Goal: Task Accomplishment & Management: Use online tool/utility

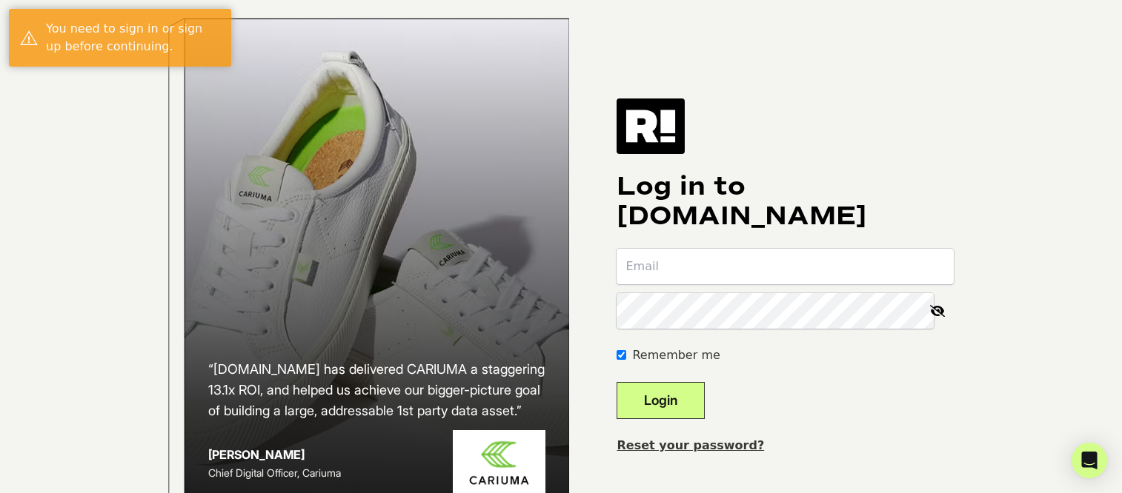
type input "[PERSON_NAME][EMAIL_ADDRESS][DOMAIN_NAME]"
click at [682, 416] on button "Login" at bounding box center [660, 400] width 88 height 37
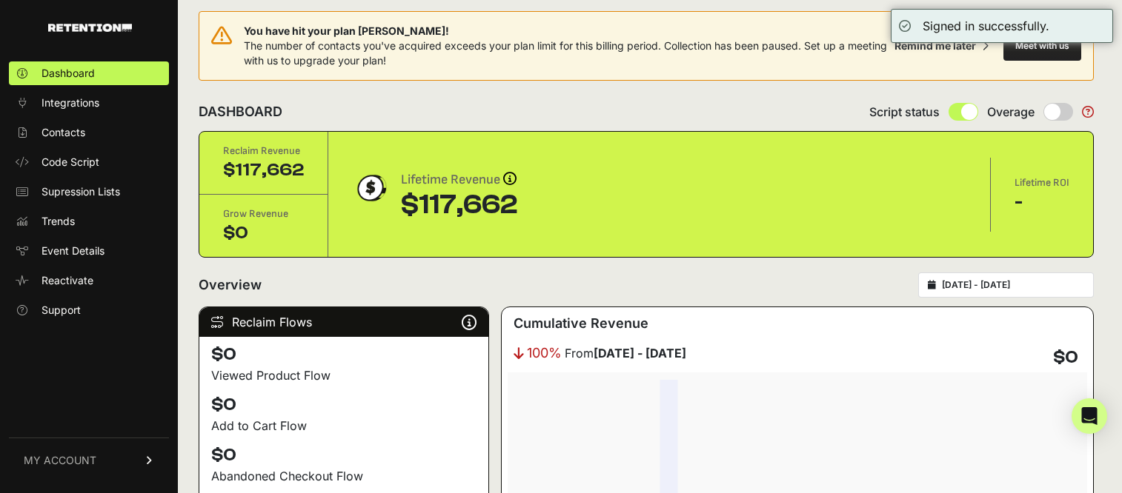
scroll to position [24, 0]
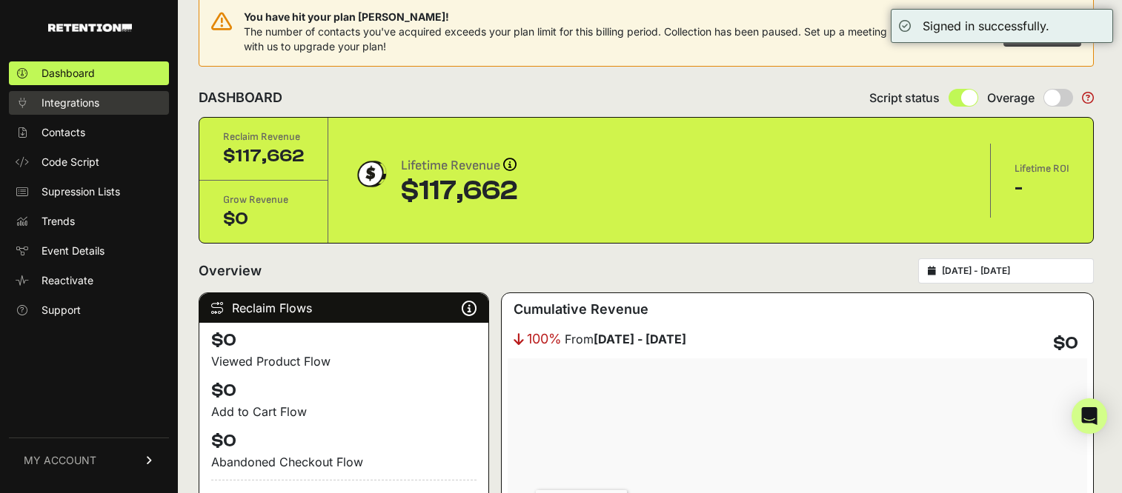
click at [65, 112] on link "Integrations" at bounding box center [89, 103] width 160 height 24
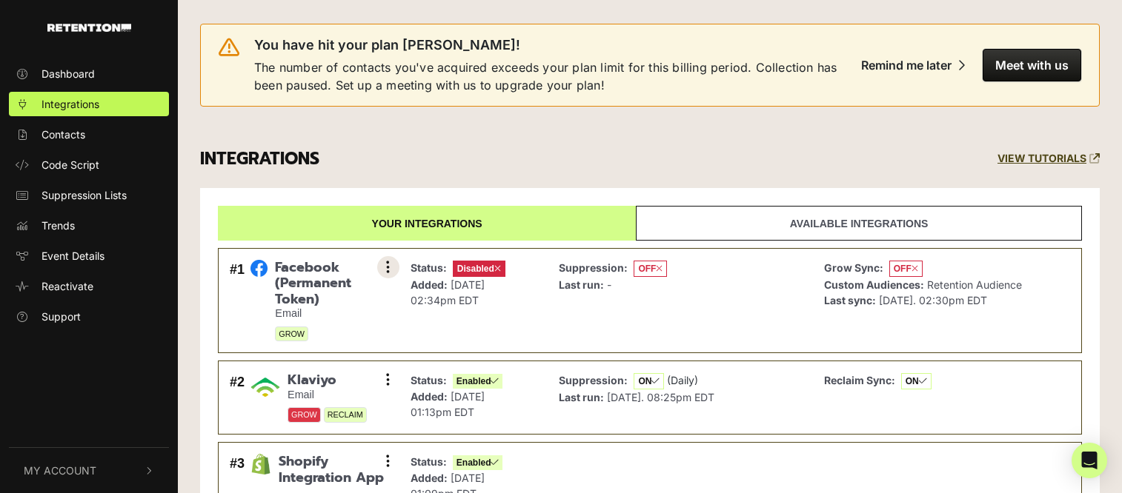
click at [387, 271] on icon at bounding box center [388, 267] width 4 height 15
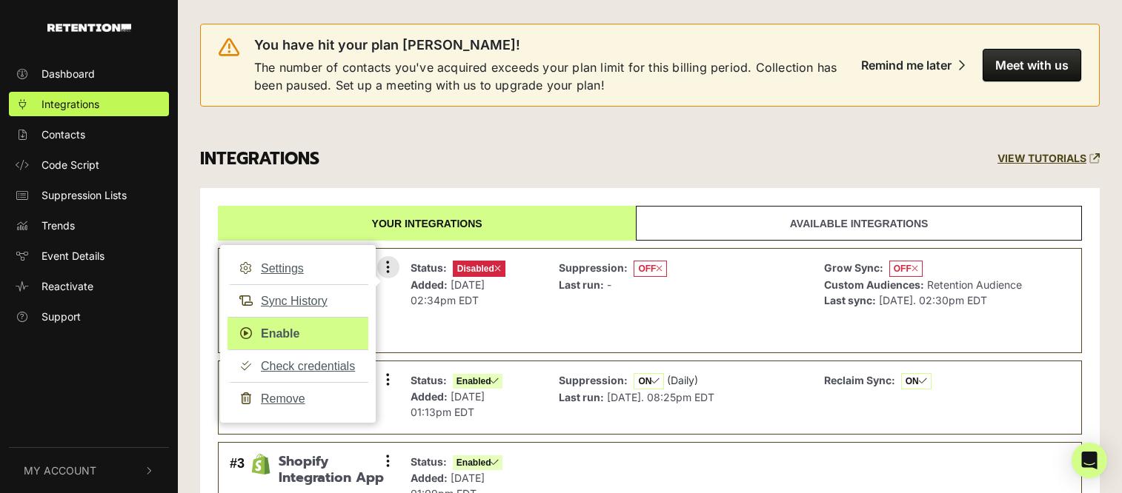
click at [298, 334] on link "Enable" at bounding box center [297, 333] width 141 height 33
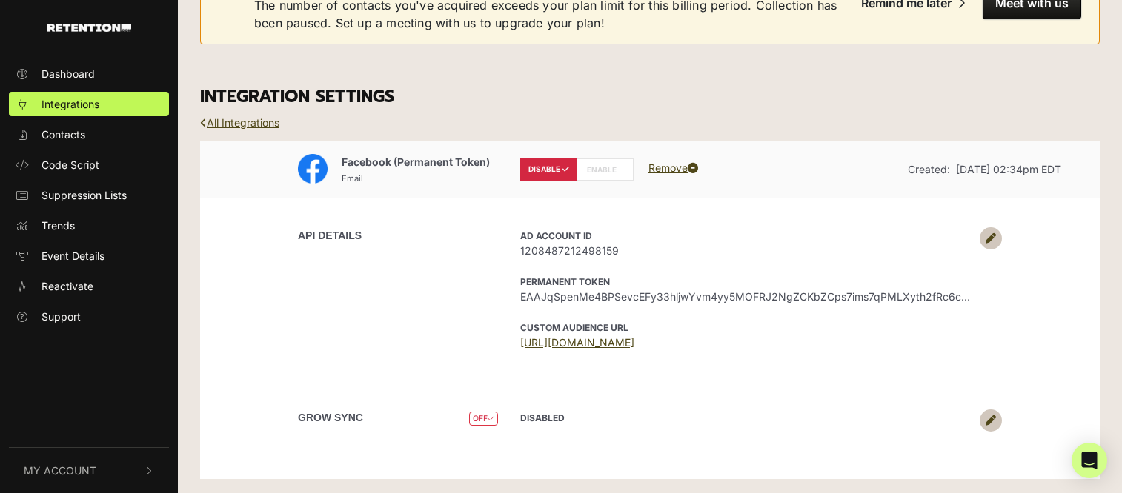
scroll to position [63, 0]
click at [595, 168] on label "ENABLE" at bounding box center [604, 169] width 57 height 22
click at [610, 167] on label "ENABLE" at bounding box center [604, 169] width 57 height 22
radio input "false"
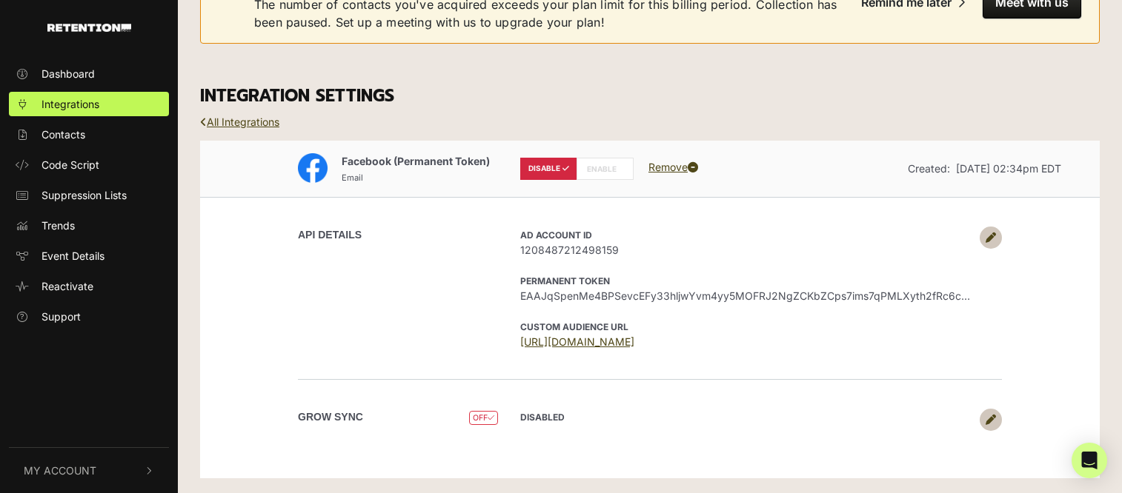
radio input "true"
click at [610, 167] on label "ENABLE" at bounding box center [604, 169] width 57 height 22
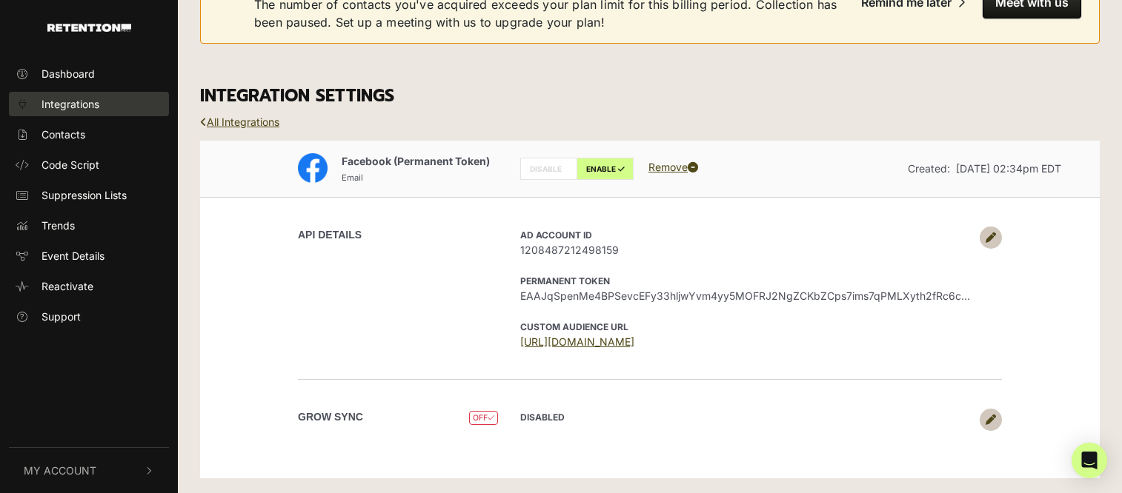
click at [82, 110] on span "Integrations" at bounding box center [70, 104] width 58 height 16
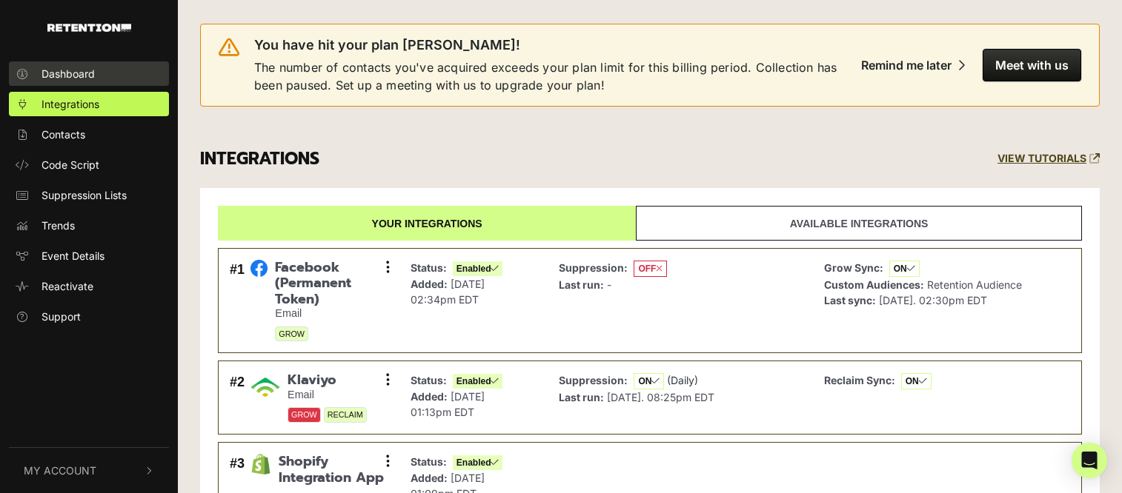
click at [75, 77] on span "Dashboard" at bounding box center [67, 74] width 53 height 16
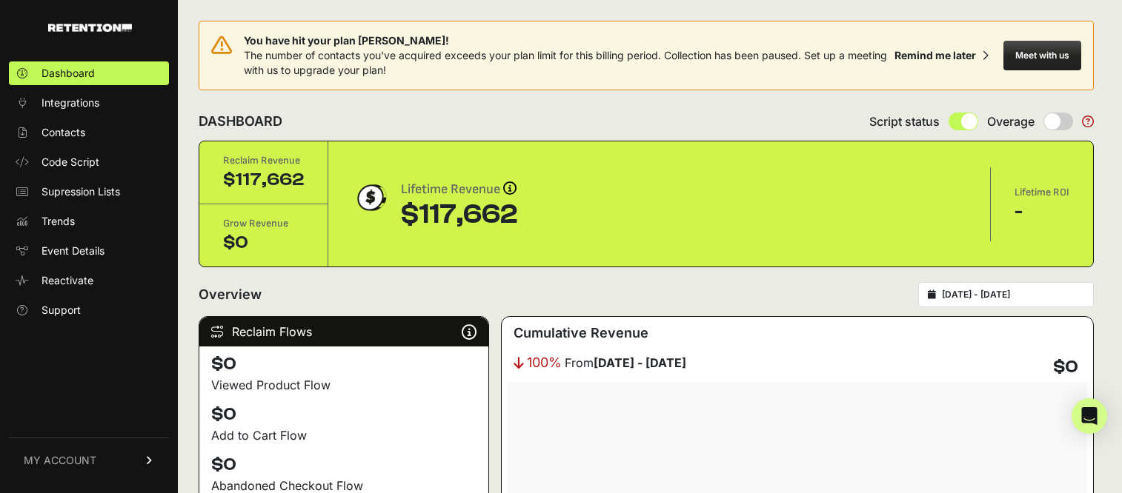
click at [70, 103] on span "Integrations" at bounding box center [70, 103] width 58 height 15
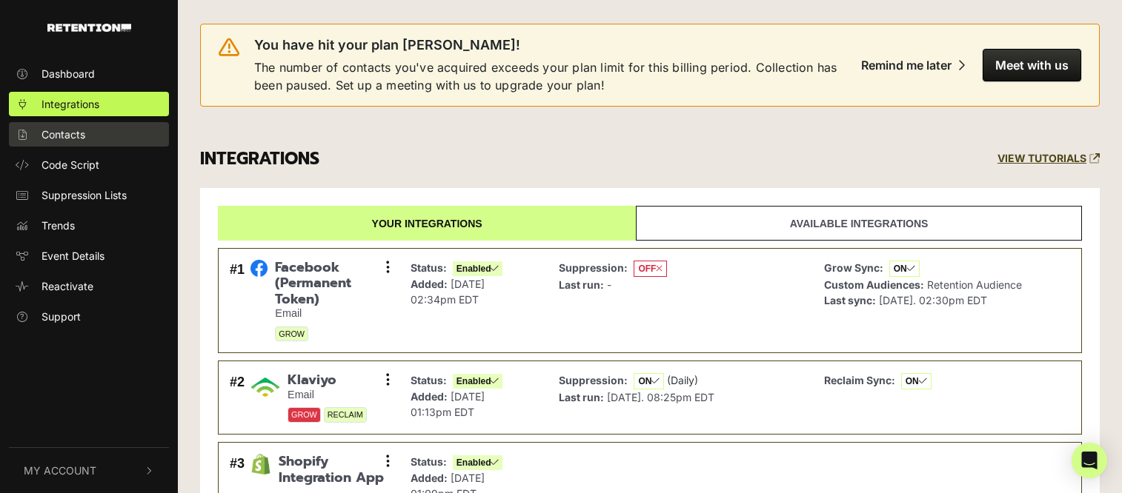
click at [85, 136] on link "Contacts" at bounding box center [89, 134] width 160 height 24
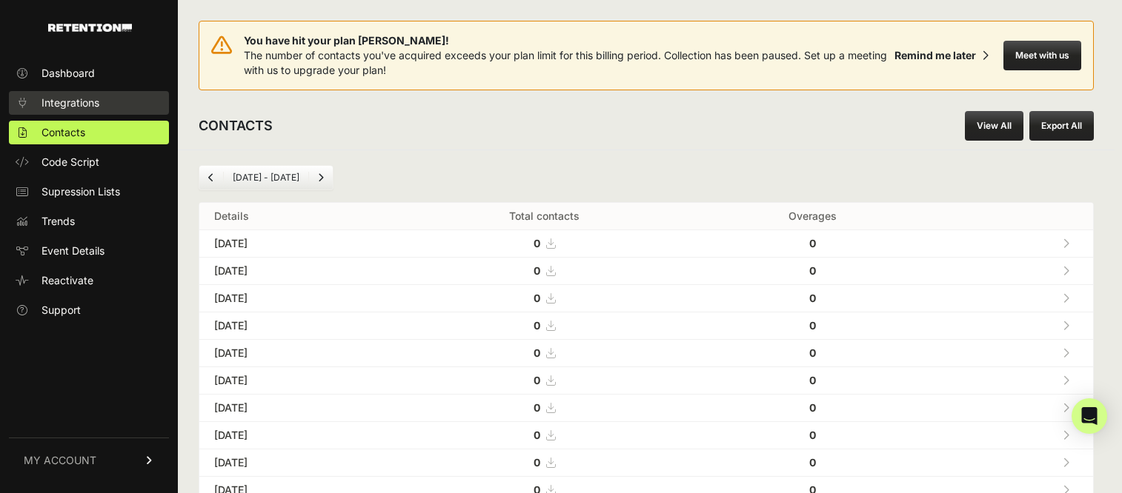
click at [69, 102] on span "Integrations" at bounding box center [70, 103] width 58 height 15
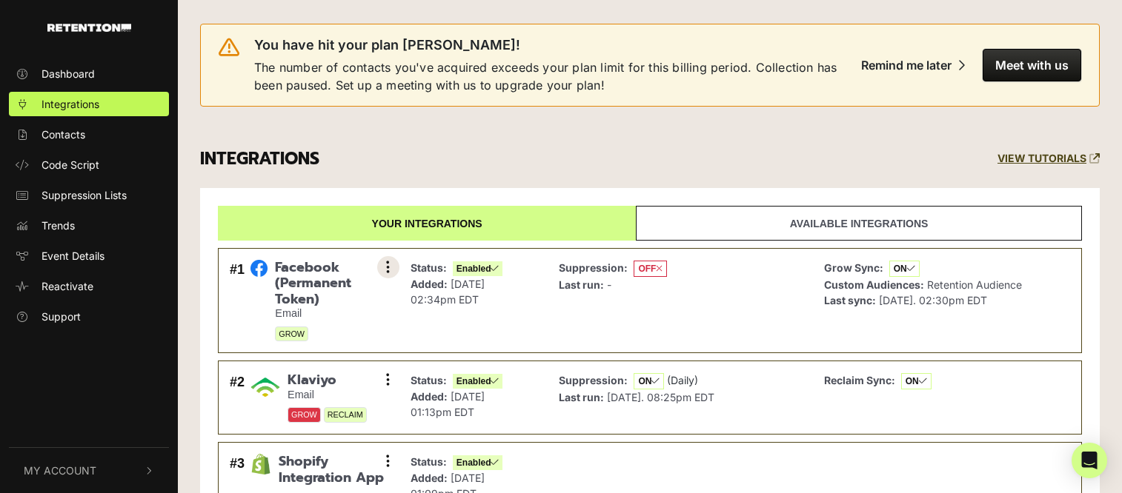
click at [385, 270] on button at bounding box center [388, 267] width 22 height 22
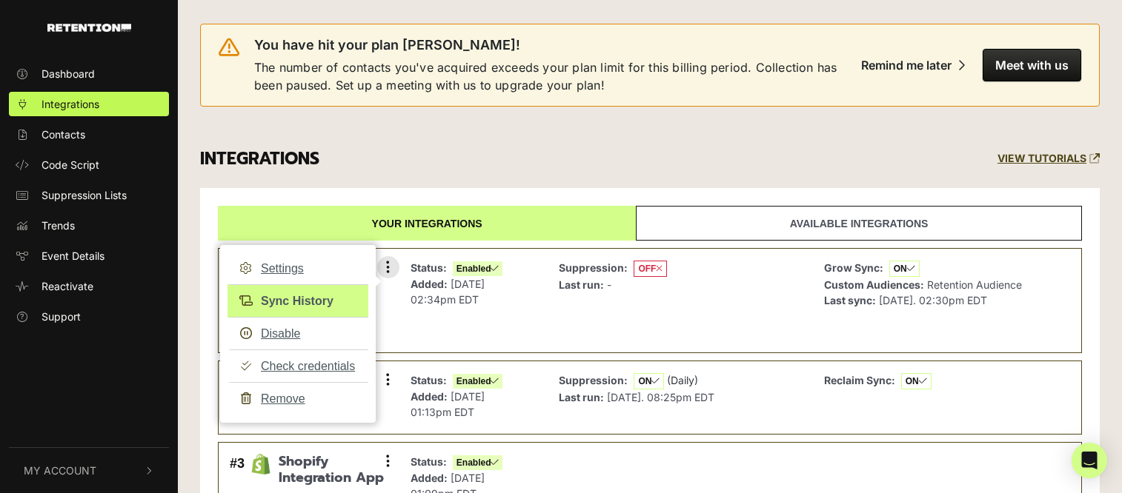
click at [324, 308] on link "Sync History" at bounding box center [297, 300] width 141 height 33
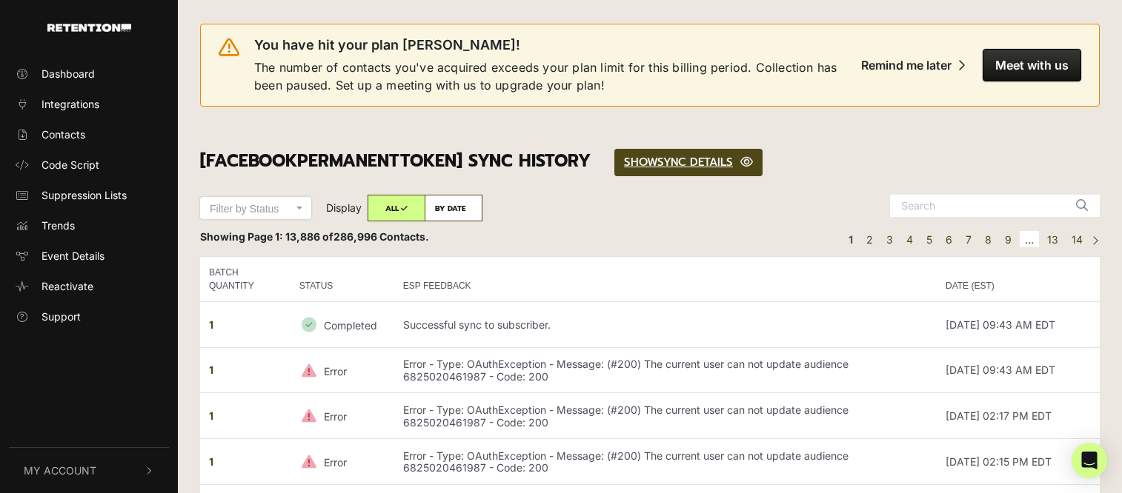
click at [89, 86] on ul "Dashboard Integrations Contacts Code Script Suppression Lists Trends Event Deta…" at bounding box center [89, 194] width 178 height 267
click at [87, 100] on span "Integrations" at bounding box center [70, 104] width 58 height 16
